Goal: Transaction & Acquisition: Obtain resource

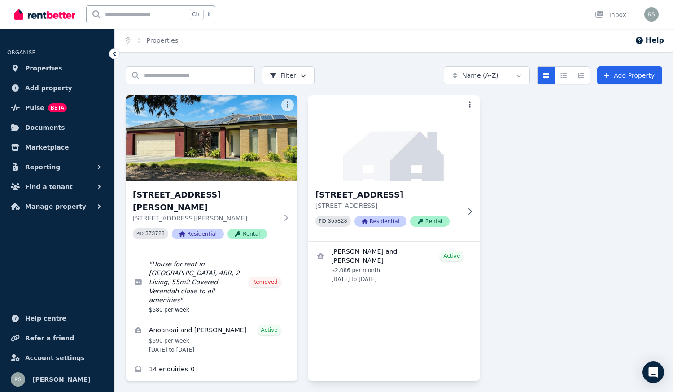
click at [391, 174] on img at bounding box center [394, 138] width 180 height 91
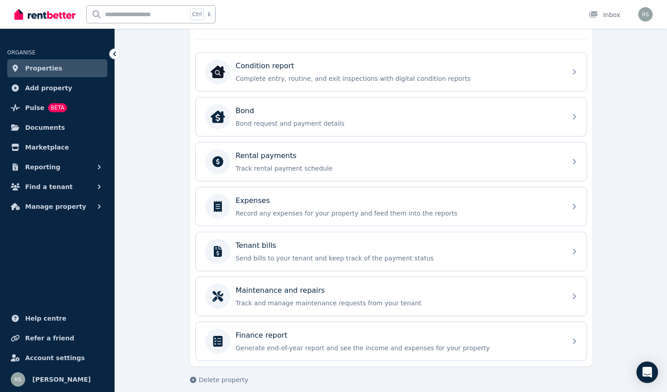
scroll to position [283, 0]
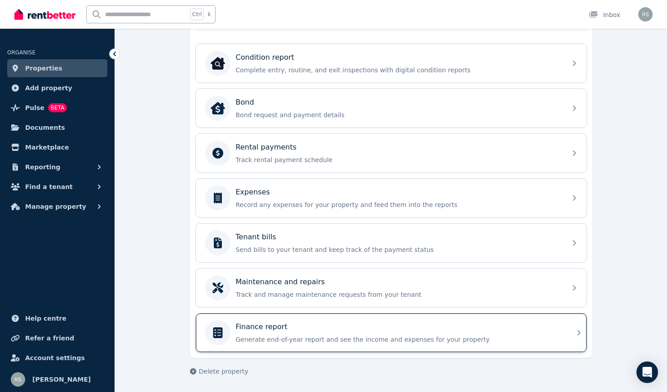
click at [332, 342] on p "Generate end-of-year report and see the income and expenses for your property" at bounding box center [398, 339] width 325 height 9
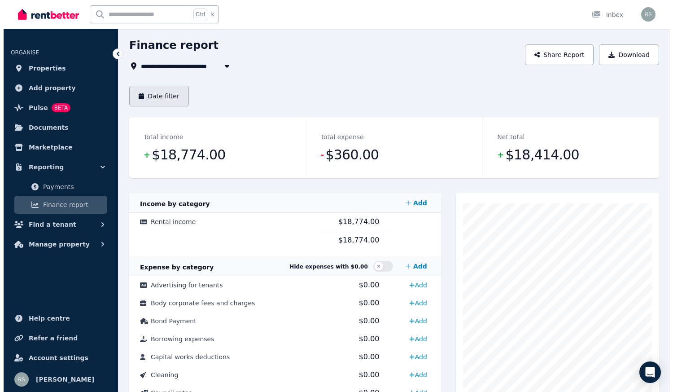
scroll to position [19, 0]
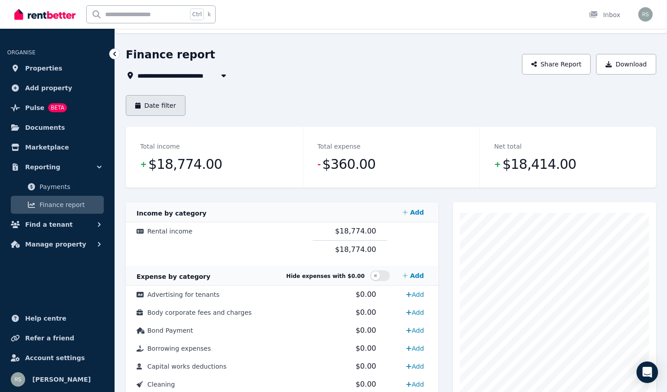
click at [158, 106] on button "Date filter" at bounding box center [156, 105] width 60 height 21
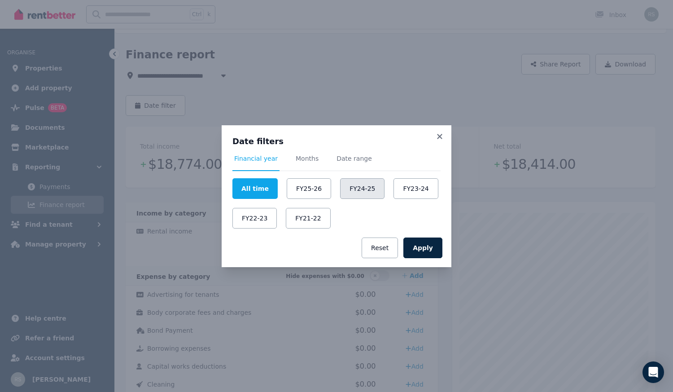
click at [356, 191] on button "FY24-25" at bounding box center [362, 188] width 44 height 21
click at [422, 251] on button "Apply" at bounding box center [423, 247] width 39 height 21
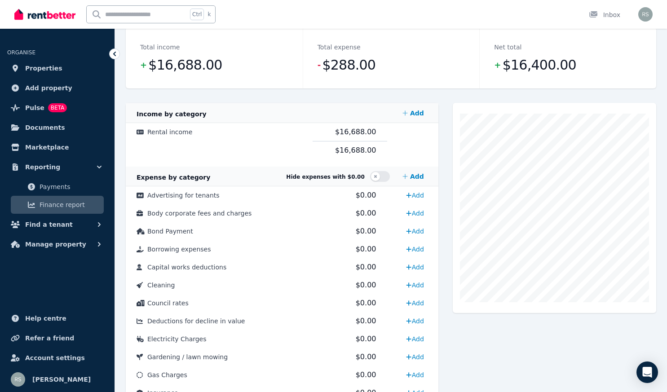
scroll to position [118, 0]
click at [170, 65] on span "$16,688.00" at bounding box center [185, 66] width 74 height 18
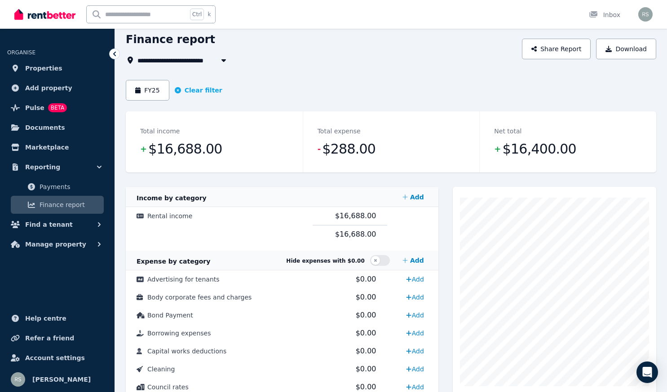
scroll to position [34, 0]
click at [52, 189] on span "Payments" at bounding box center [70, 186] width 61 height 11
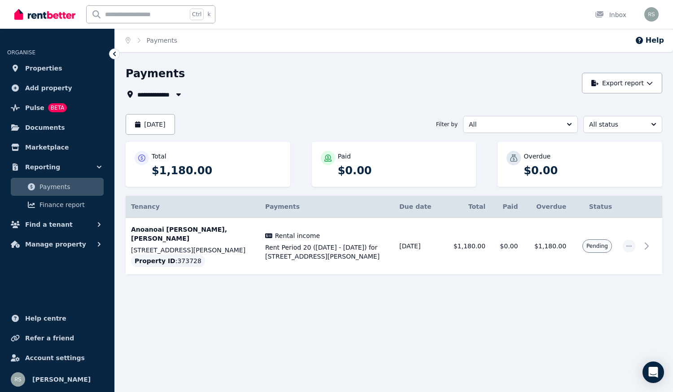
click at [176, 95] on icon "button" at bounding box center [178, 94] width 9 height 7
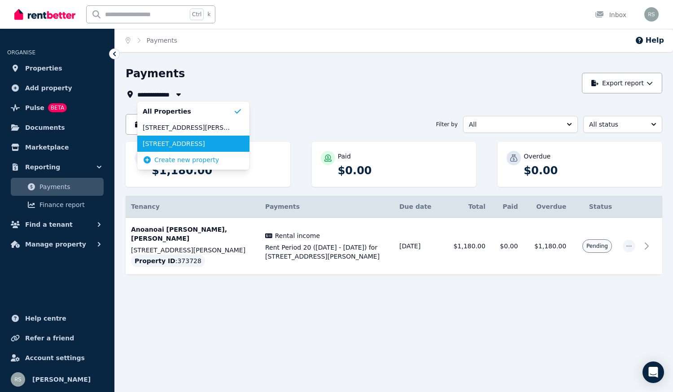
click at [168, 146] on span "[STREET_ADDRESS]" at bounding box center [188, 143] width 91 height 9
type input "**********"
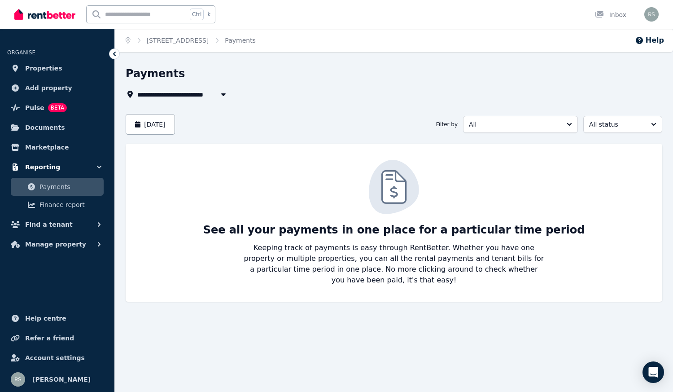
click at [48, 167] on span "Reporting" at bounding box center [42, 167] width 35 height 11
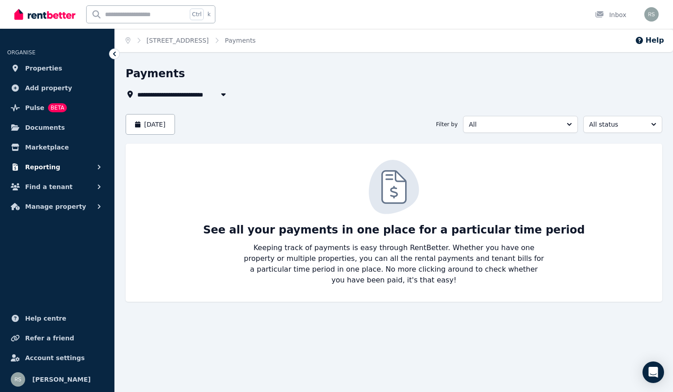
click at [48, 167] on span "Reporting" at bounding box center [42, 167] width 35 height 11
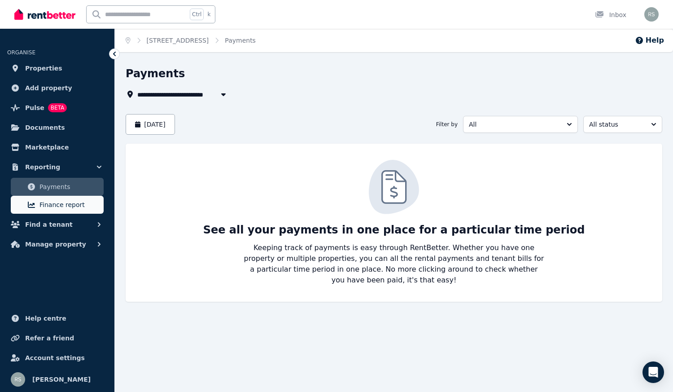
click at [53, 202] on span "Finance report" at bounding box center [70, 204] width 61 height 11
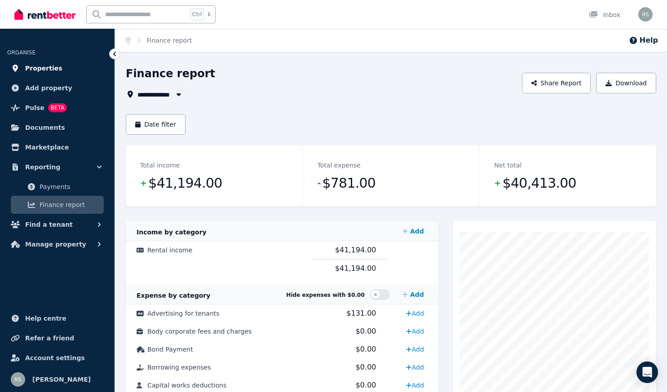
click at [42, 69] on span "Properties" at bounding box center [43, 68] width 37 height 11
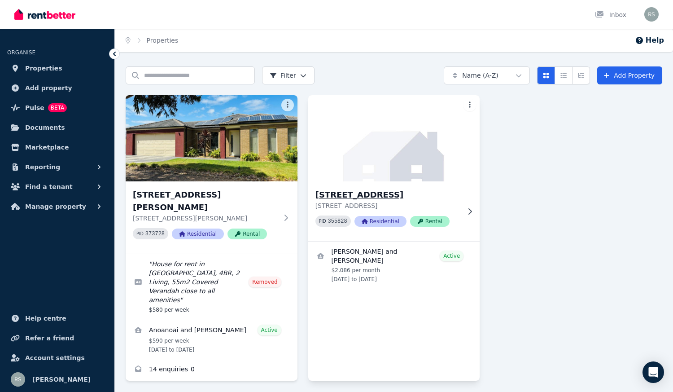
click at [382, 184] on div "[STREET_ADDRESS][GEOGRAPHIC_DATA][STREET_ADDRESS] PID 355828 Residential Rental" at bounding box center [394, 211] width 172 height 60
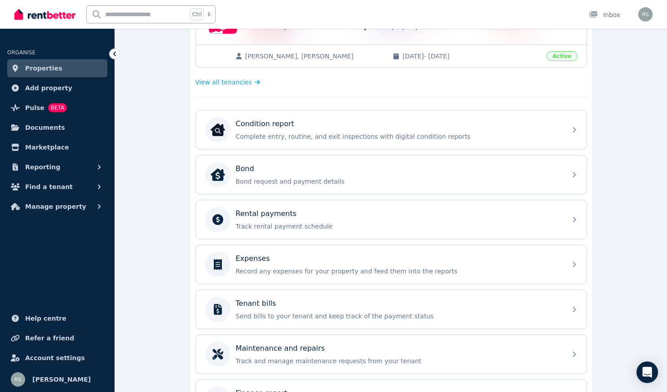
scroll to position [217, 0]
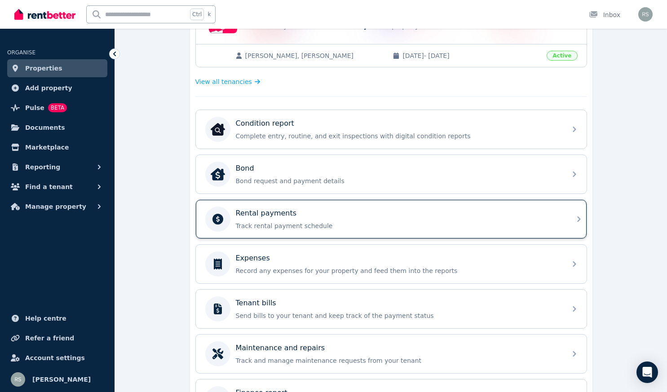
click at [362, 225] on p "Track rental payment schedule" at bounding box center [398, 225] width 325 height 9
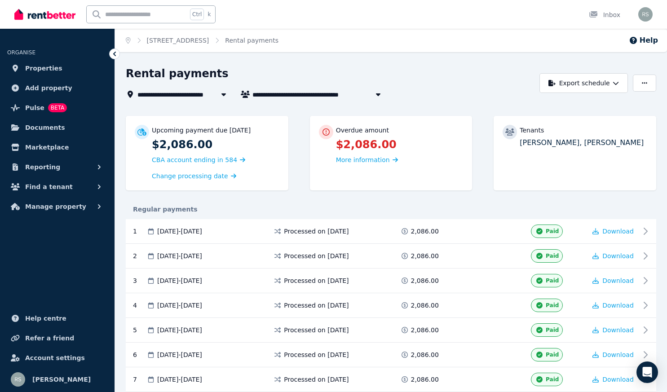
scroll to position [165, 0]
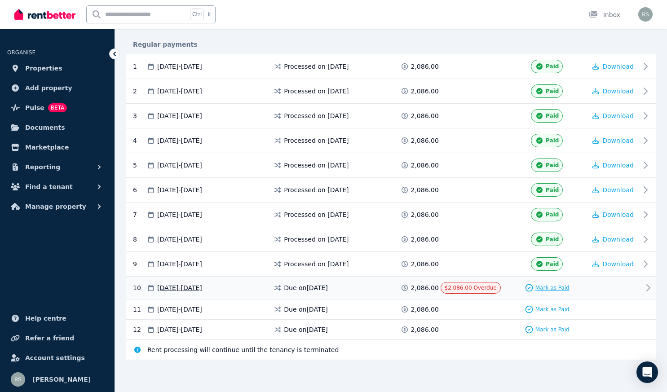
click at [554, 286] on span "Mark as Paid" at bounding box center [552, 287] width 34 height 7
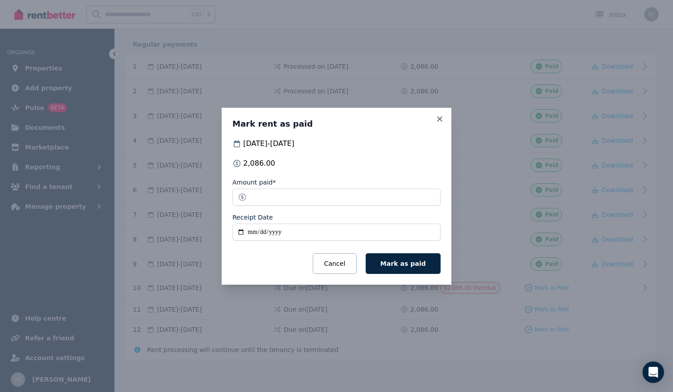
click at [251, 230] on input "Receipt Date" at bounding box center [337, 232] width 208 height 17
type input "**********"
click at [413, 260] on span "Mark as paid" at bounding box center [403, 263] width 45 height 7
type input "**********"
click at [402, 262] on span "Mark as paid" at bounding box center [403, 263] width 45 height 7
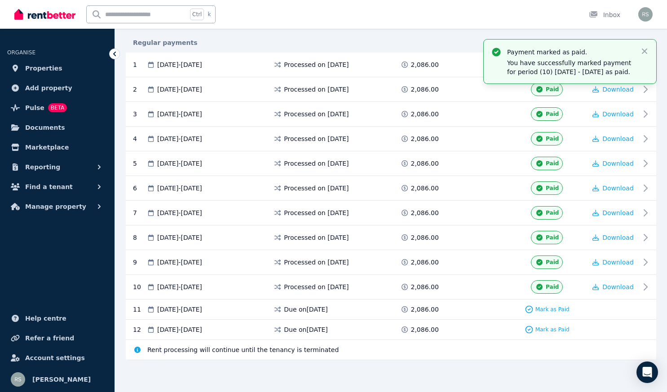
scroll to position [0, 0]
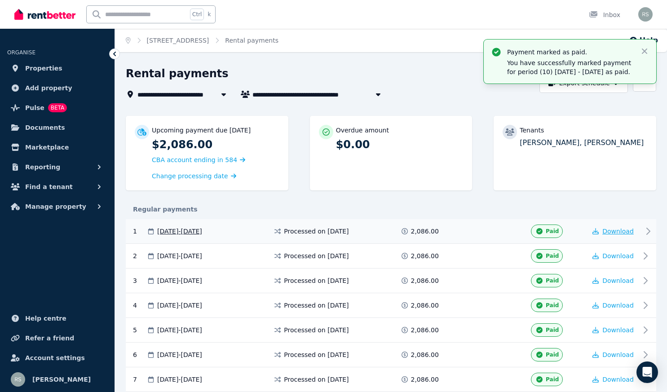
click at [629, 230] on span "Download" at bounding box center [617, 231] width 31 height 7
click at [614, 257] on span "Download" at bounding box center [617, 255] width 31 height 7
click at [611, 281] on span "Download" at bounding box center [617, 280] width 31 height 7
click at [613, 307] on span "Download" at bounding box center [617, 305] width 31 height 7
click at [615, 330] on span "Download" at bounding box center [617, 329] width 31 height 7
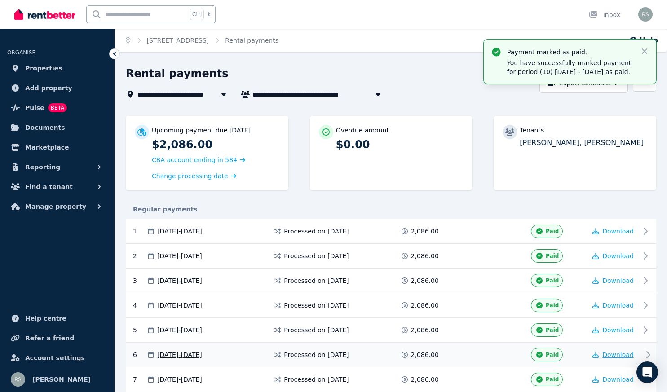
click at [612, 353] on span "Download" at bounding box center [617, 354] width 31 height 7
click at [609, 377] on span "Download" at bounding box center [617, 379] width 31 height 7
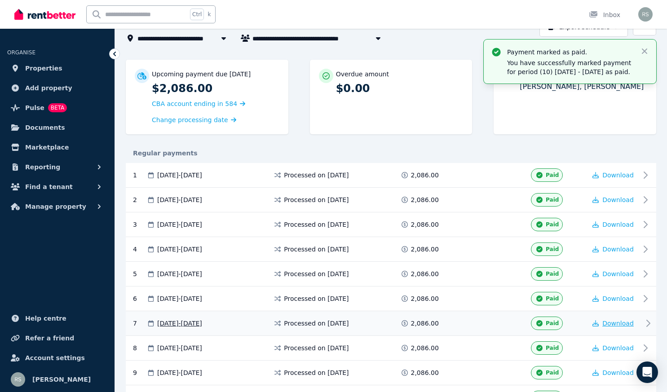
scroll to position [58, 0]
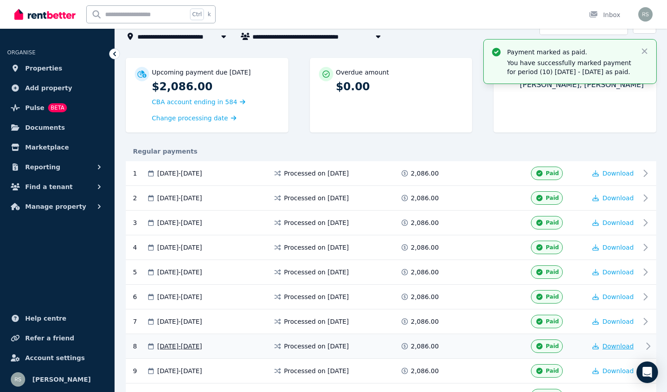
click at [617, 348] on span "Download" at bounding box center [617, 346] width 31 height 7
click at [57, 167] on button "Reporting" at bounding box center [57, 167] width 100 height 18
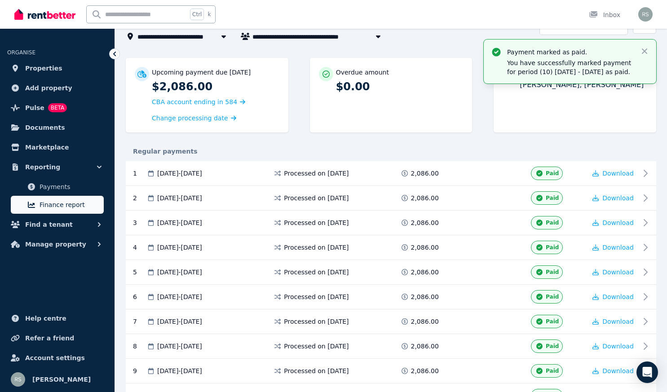
click at [57, 202] on span "Finance report" at bounding box center [70, 204] width 61 height 11
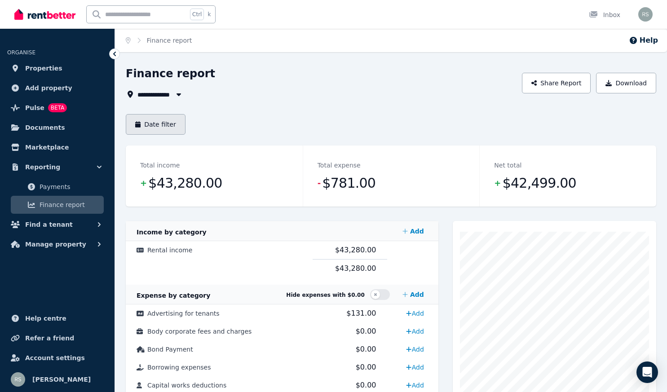
click at [159, 126] on button "Date filter" at bounding box center [156, 124] width 60 height 21
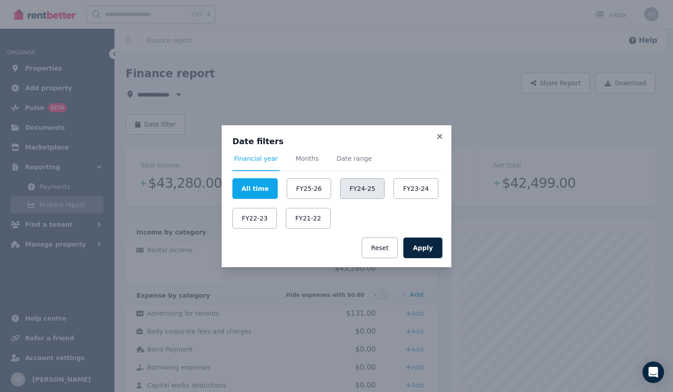
click at [366, 188] on button "FY24-25" at bounding box center [362, 188] width 44 height 21
click at [428, 246] on button "Apply" at bounding box center [423, 247] width 39 height 21
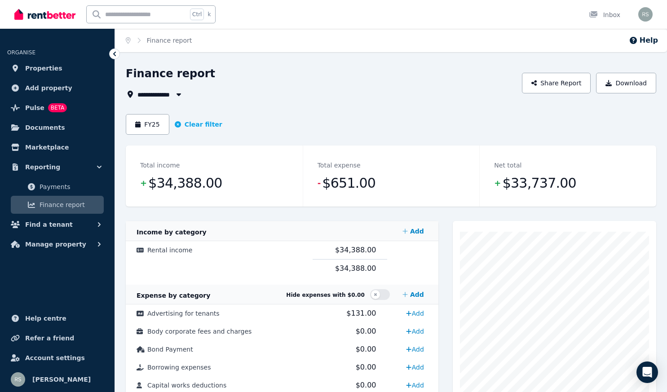
click at [171, 93] on button "button" at bounding box center [179, 94] width 16 height 11
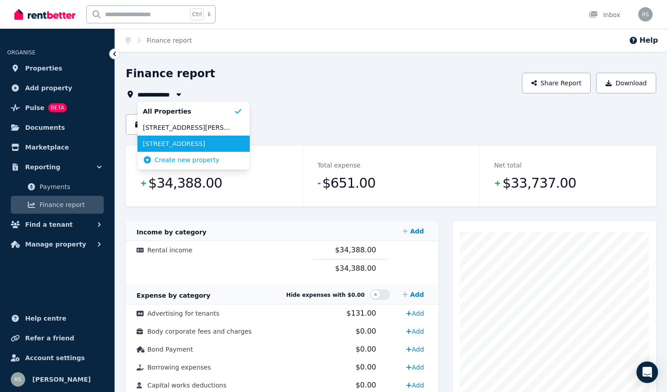
click at [160, 141] on span "[STREET_ADDRESS]" at bounding box center [188, 143] width 91 height 9
type input "**********"
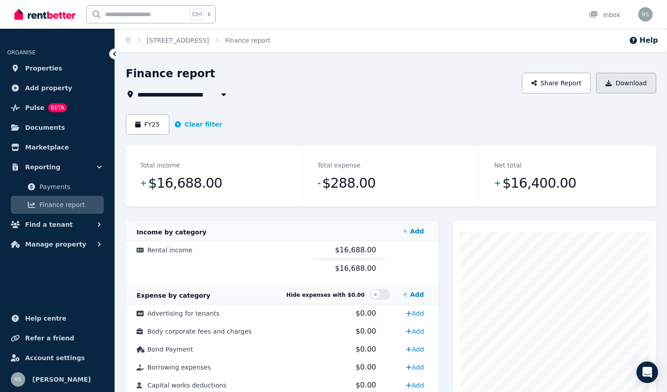
click at [620, 82] on button "Download" at bounding box center [626, 83] width 60 height 21
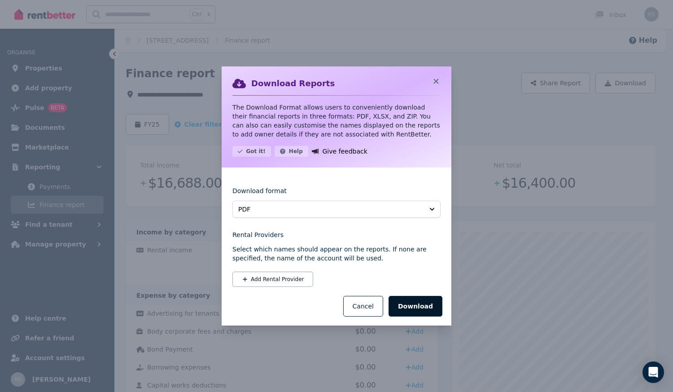
click at [413, 310] on button "Download" at bounding box center [416, 306] width 54 height 21
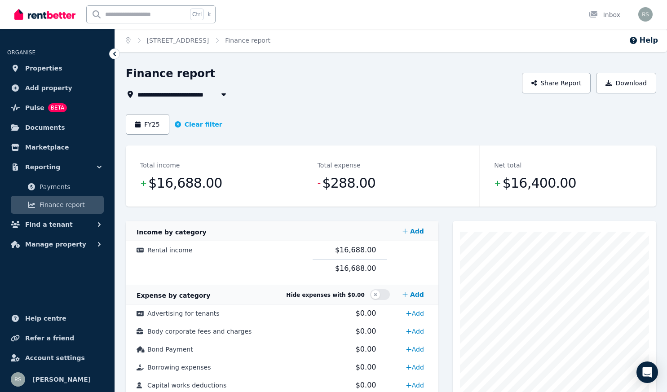
click at [626, 87] on button "Download" at bounding box center [626, 83] width 60 height 21
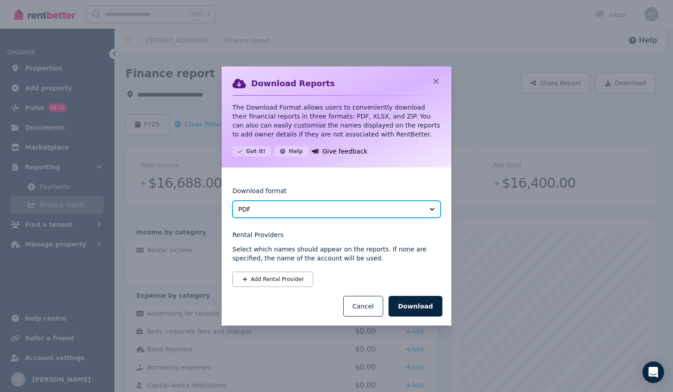
click at [296, 213] on span "PDF" at bounding box center [330, 209] width 184 height 9
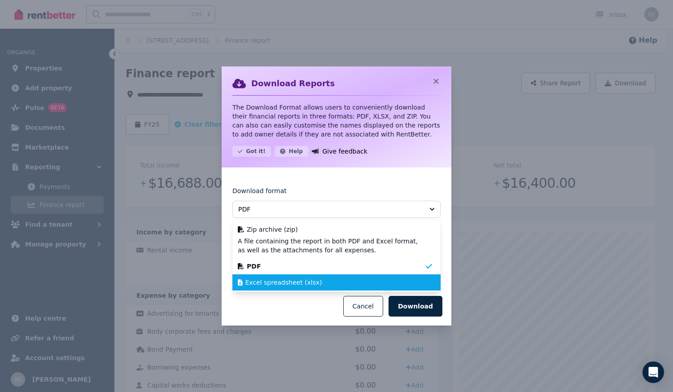
click at [273, 282] on span "Excel spreadsheet (xlsx)" at bounding box center [284, 282] width 77 height 9
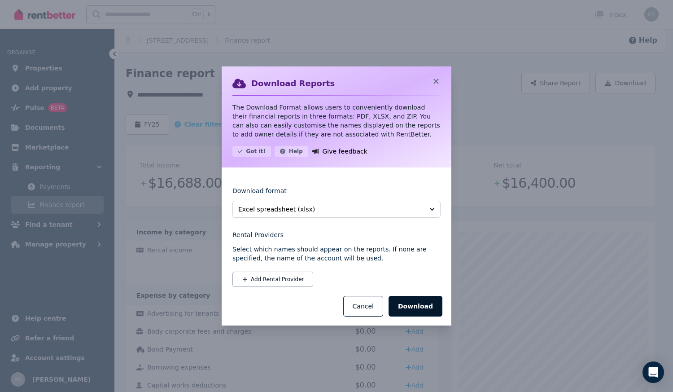
click at [418, 307] on button "Download" at bounding box center [416, 306] width 54 height 21
